Goal: Information Seeking & Learning: Understand process/instructions

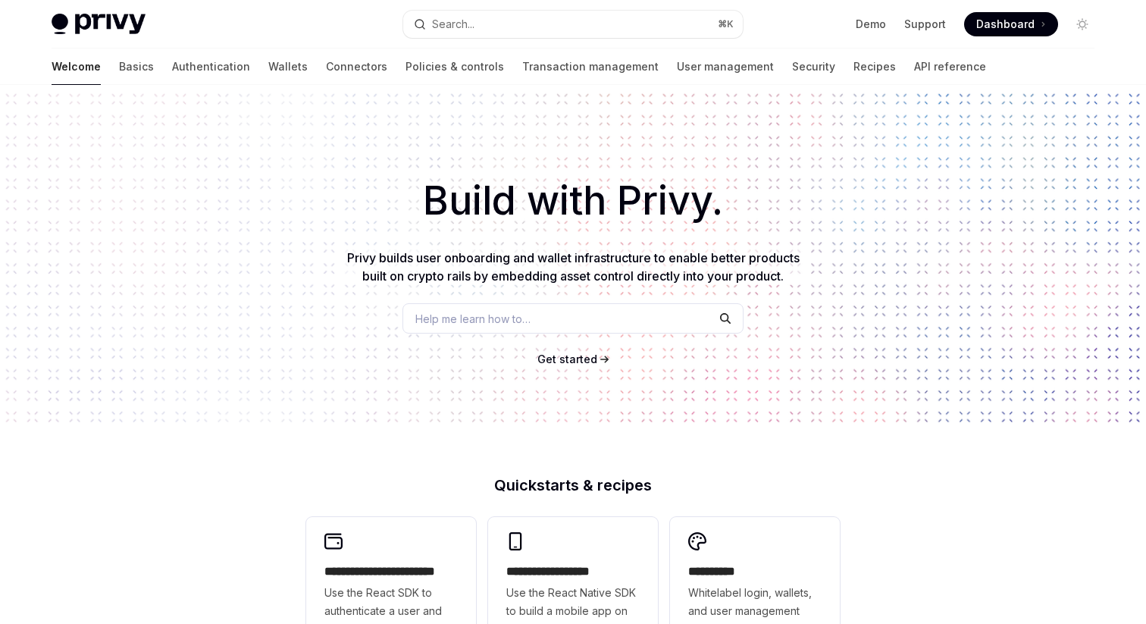
click at [914, 61] on link "API reference" at bounding box center [950, 66] width 72 height 36
type textarea "*"
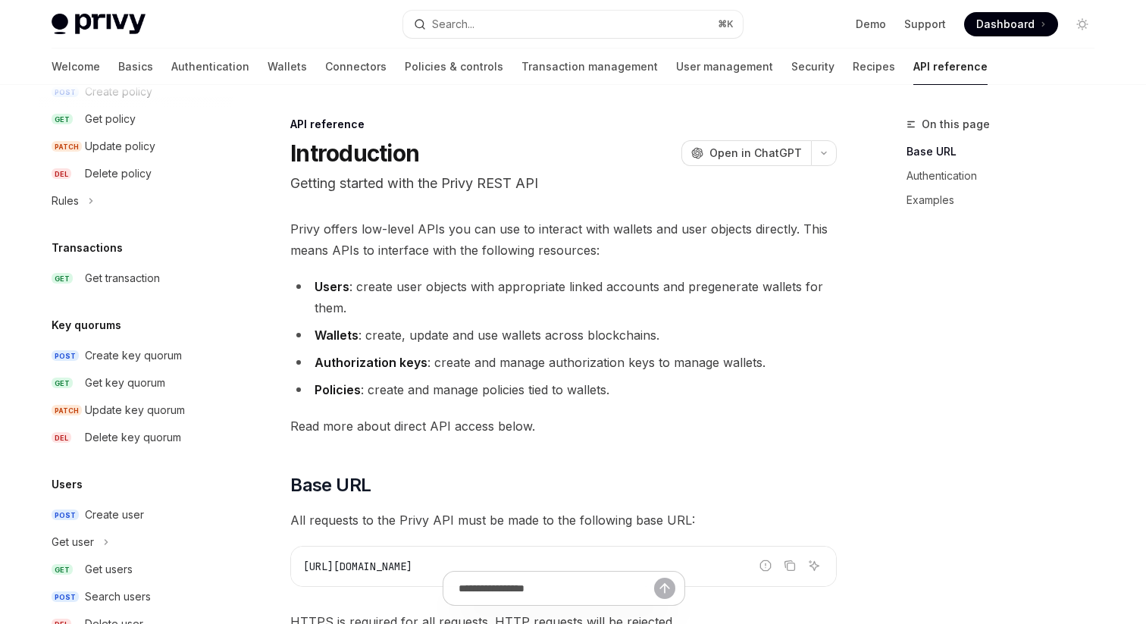
scroll to position [969, 0]
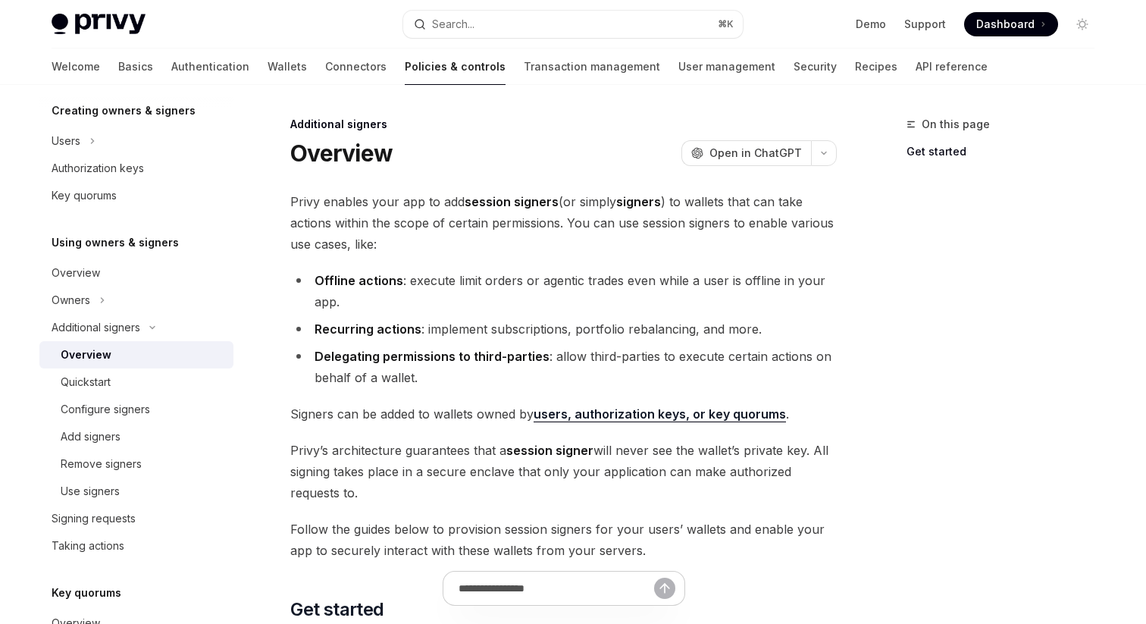
scroll to position [292, 0]
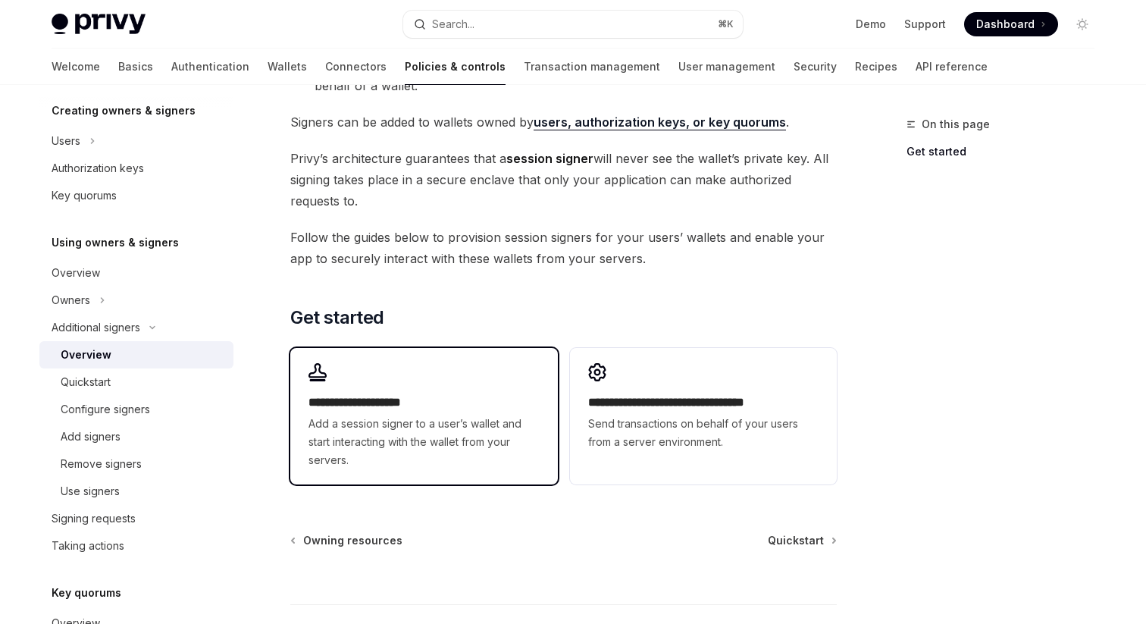
click at [420, 424] on span "Add a session signer to a user’s wallet and start interacting with the wallet f…" at bounding box center [423, 441] width 230 height 55
type textarea "*"
